Goal: Information Seeking & Learning: Learn about a topic

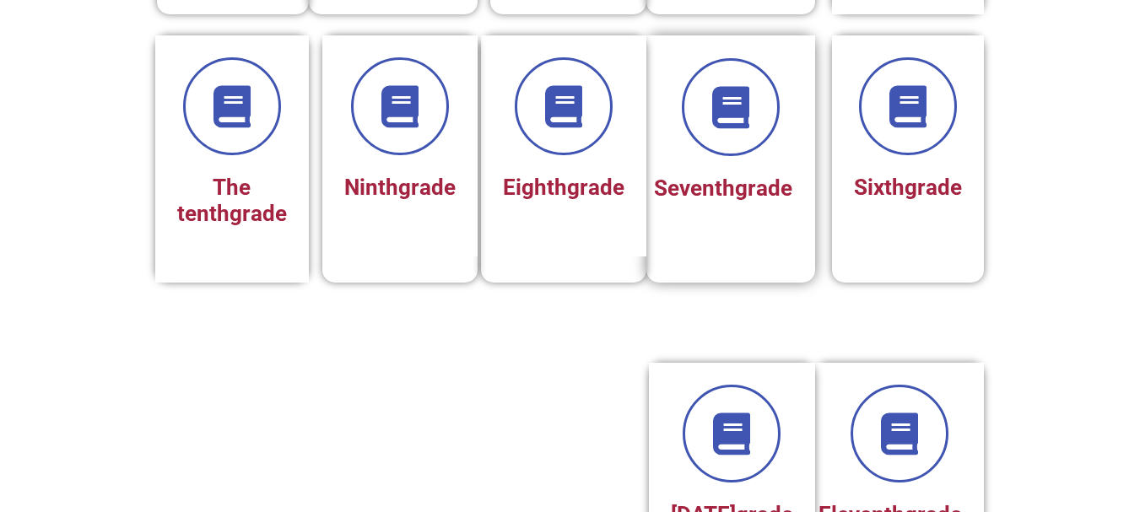
scroll to position [737, 0]
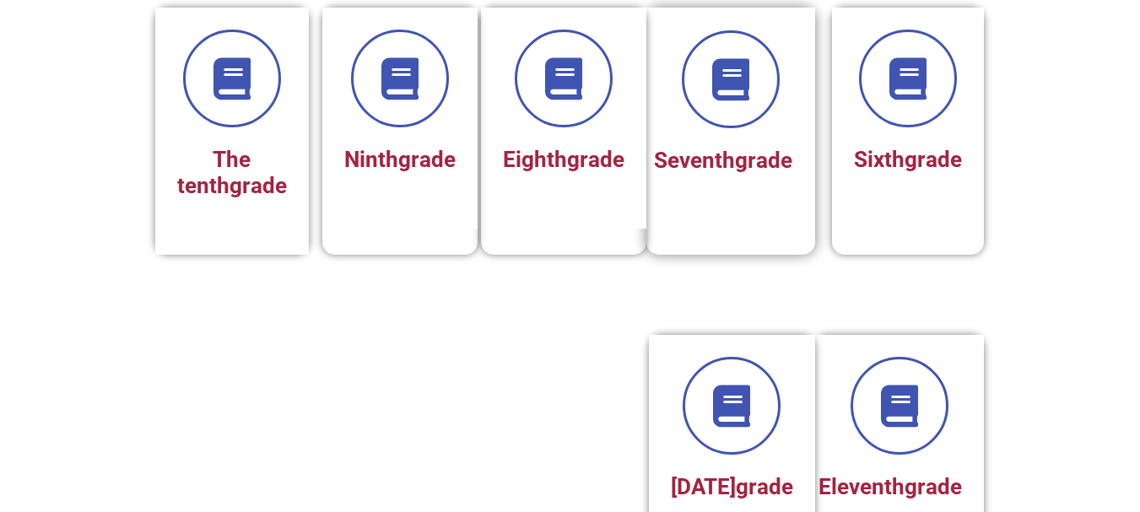
click at [735, 173] on font "grade" at bounding box center [763, 160] width 57 height 25
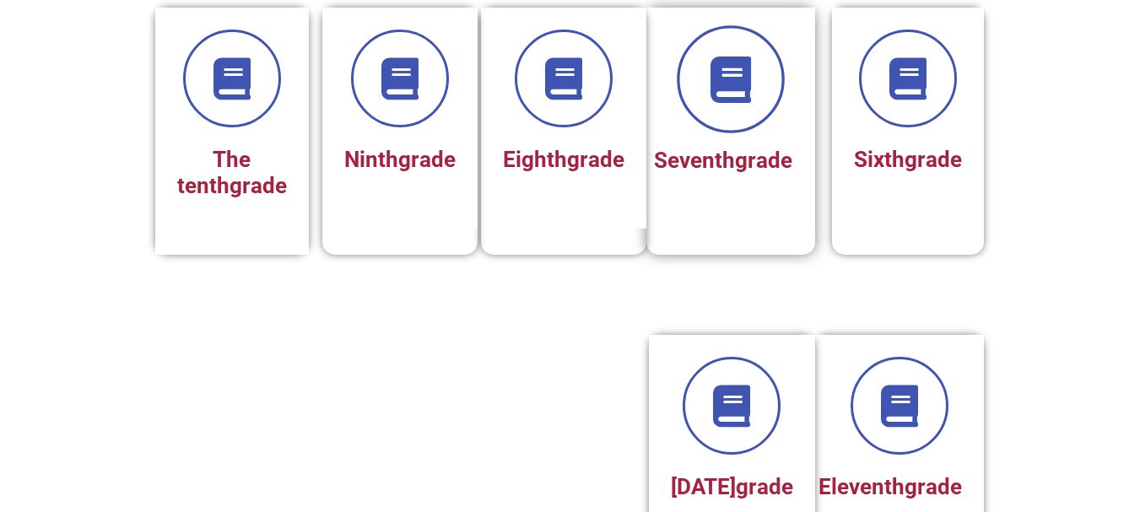
click at [737, 100] on icon at bounding box center [730, 79] width 46 height 46
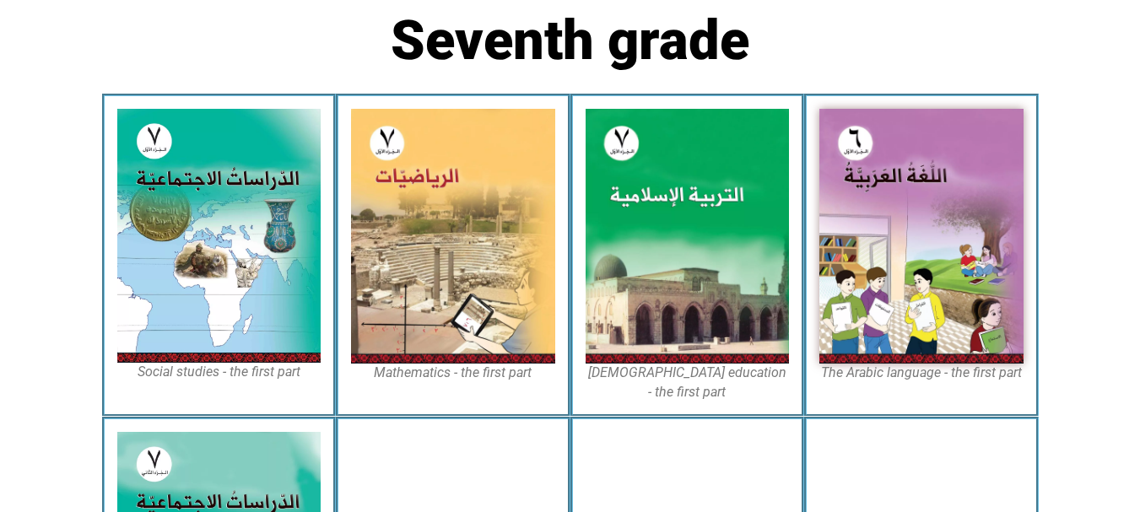
scroll to position [468, 0]
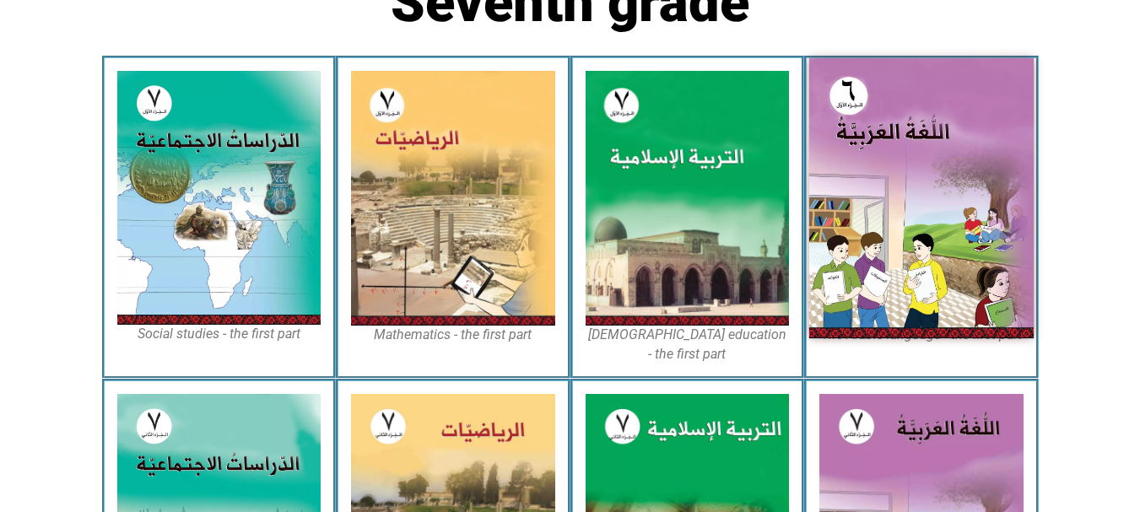
click at [888, 199] on img at bounding box center [921, 198] width 225 height 280
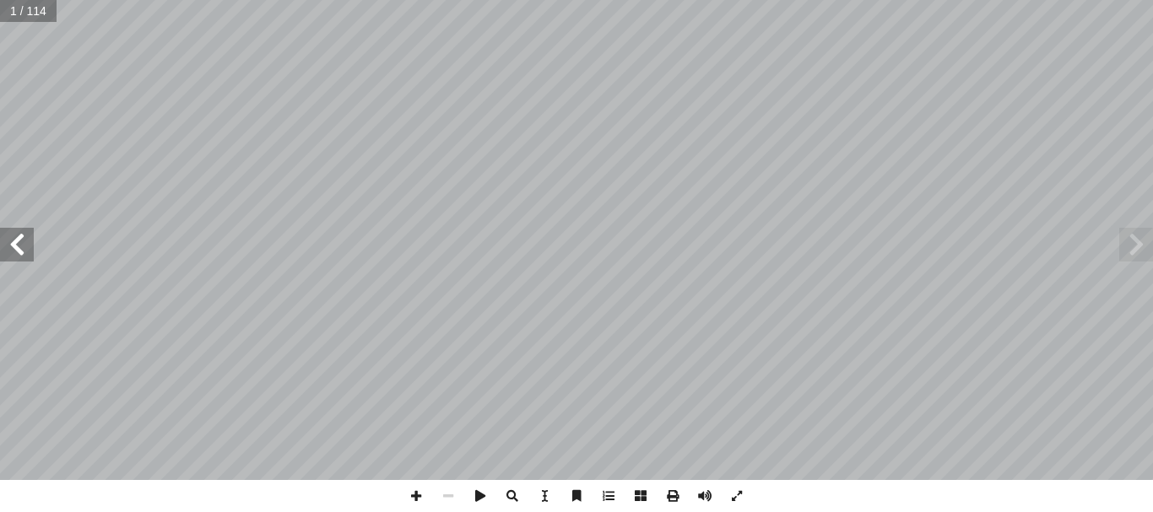
click at [14, 246] on span at bounding box center [17, 245] width 34 height 34
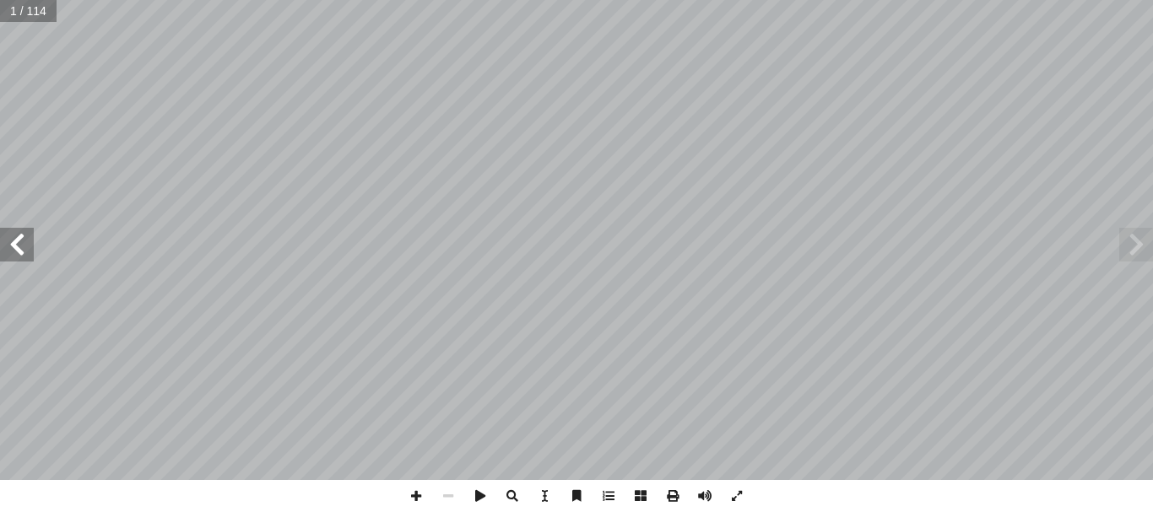
click at [14, 246] on span at bounding box center [17, 245] width 34 height 34
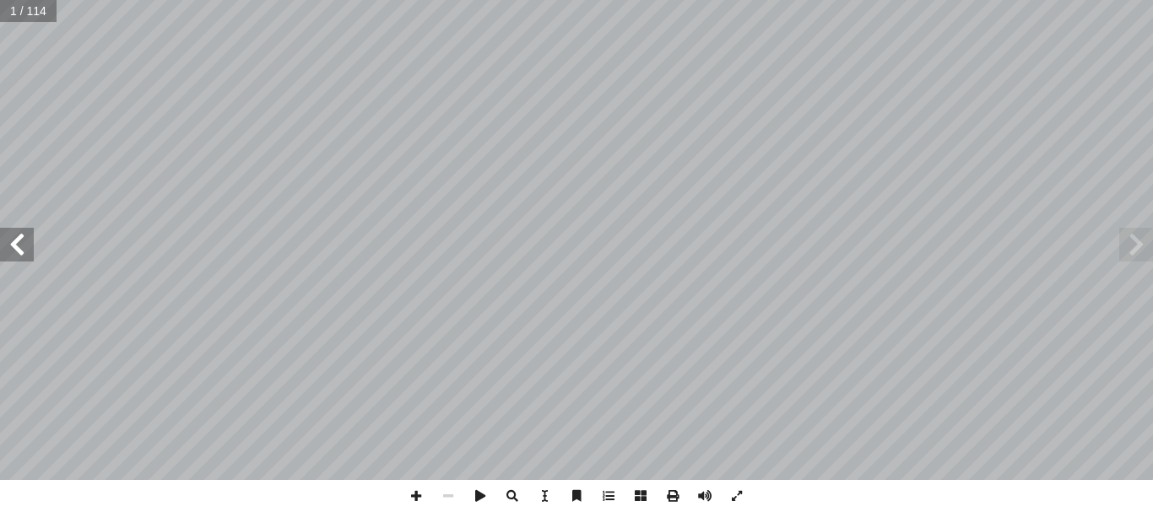
click at [14, 246] on span at bounding box center [17, 245] width 34 height 34
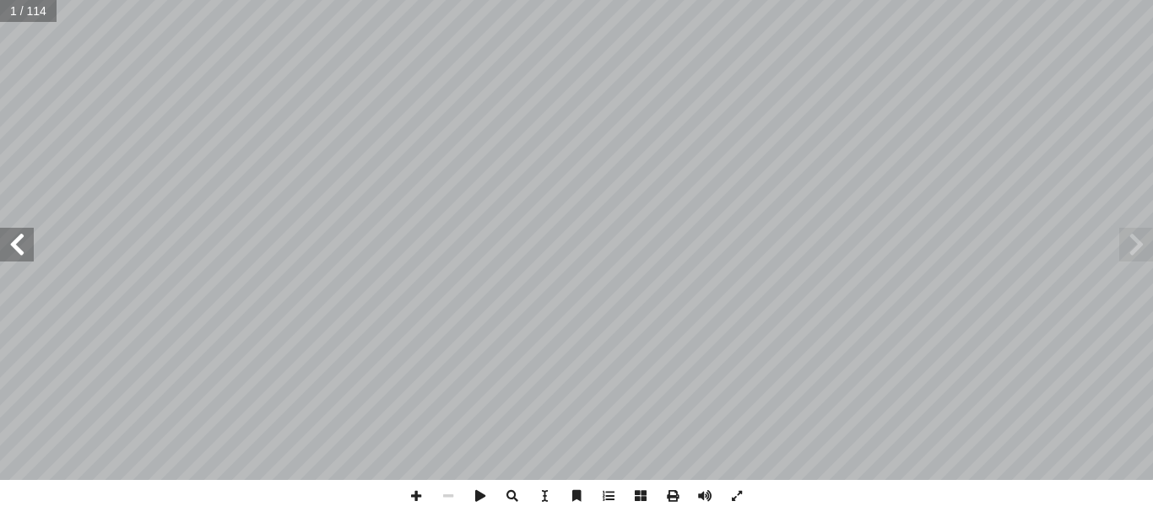
click at [14, 246] on span at bounding box center [17, 245] width 34 height 34
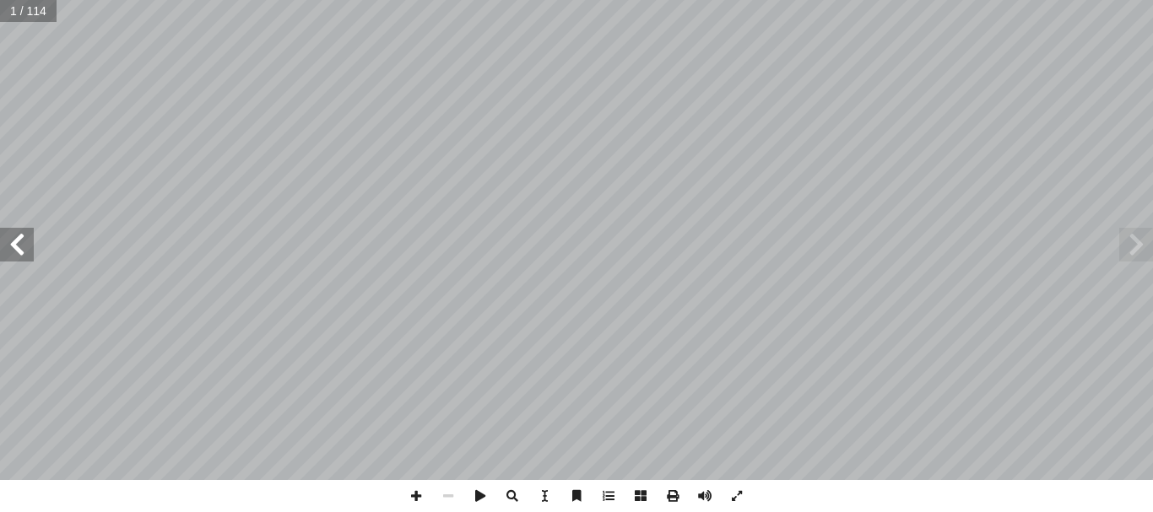
click at [14, 246] on span at bounding box center [17, 245] width 34 height 34
click at [1130, 245] on span at bounding box center [1136, 245] width 34 height 34
click at [4, 258] on span at bounding box center [17, 245] width 34 height 34
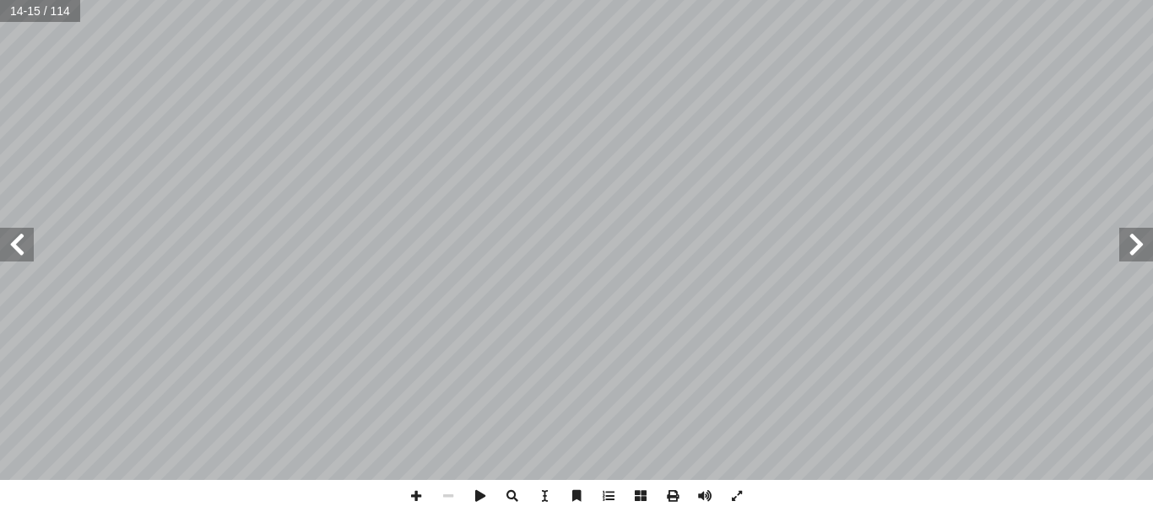
click at [4, 258] on span at bounding box center [17, 245] width 34 height 34
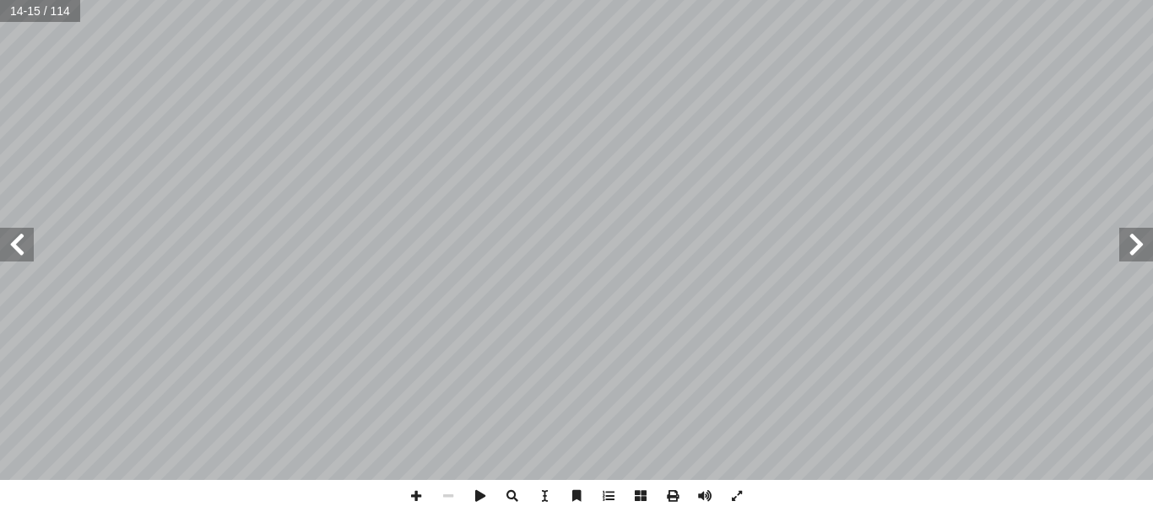
click at [4, 258] on span at bounding box center [17, 245] width 34 height 34
click at [0, 242] on span at bounding box center [17, 245] width 34 height 34
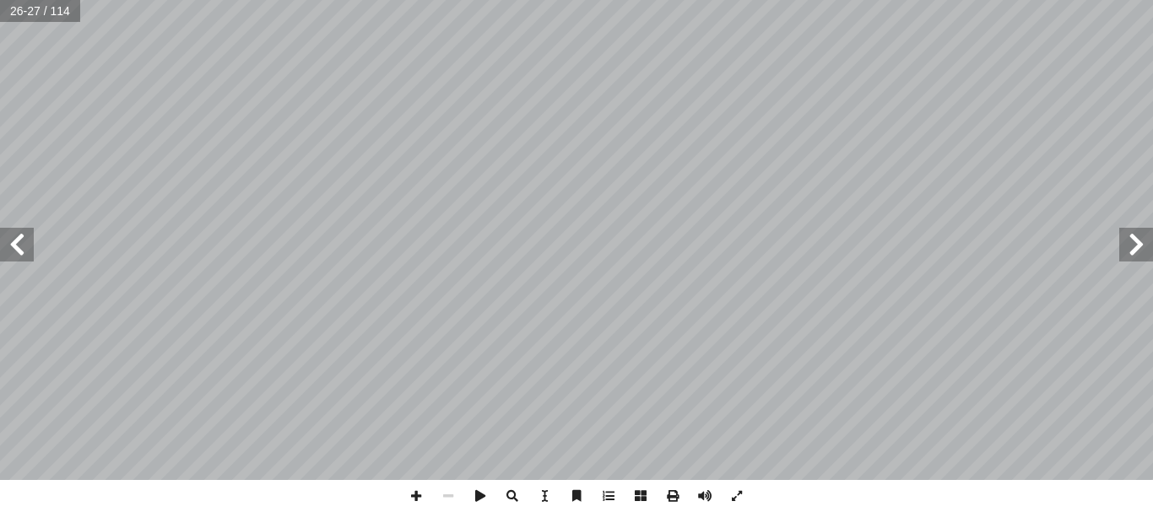
click at [0, 242] on span at bounding box center [17, 245] width 34 height 34
click at [1140, 251] on span at bounding box center [1136, 245] width 34 height 34
click at [406, 501] on span at bounding box center [416, 496] width 32 height 32
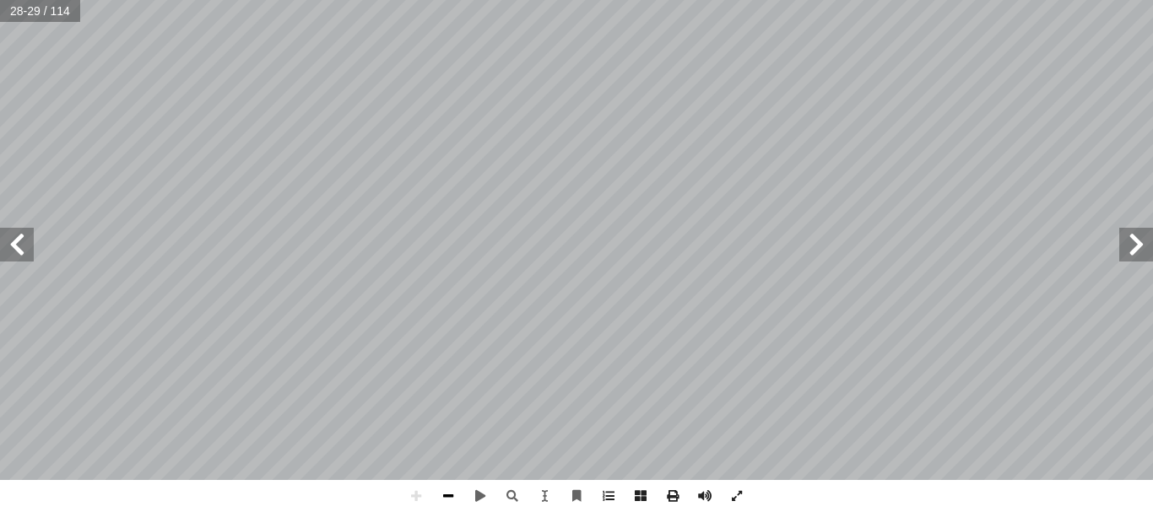
click at [448, 496] on span at bounding box center [448, 496] width 32 height 32
click at [450, 495] on span at bounding box center [448, 496] width 32 height 32
click at [416, 498] on span at bounding box center [416, 496] width 32 height 32
